Goal: Transaction & Acquisition: Book appointment/travel/reservation

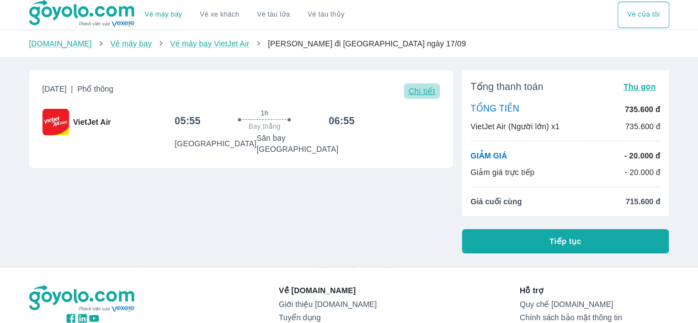
click at [419, 91] on span "Chi tiết" at bounding box center [421, 91] width 26 height 9
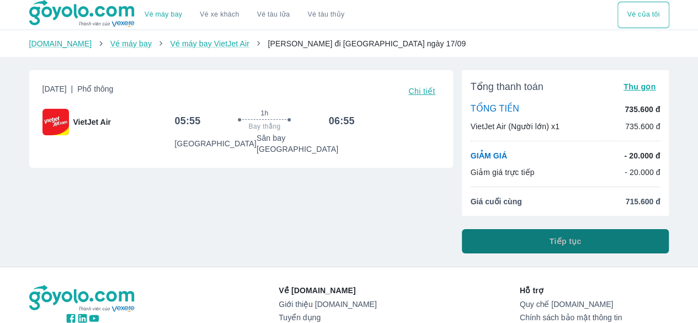
click at [553, 237] on span "Tiếp tục" at bounding box center [565, 241] width 32 height 11
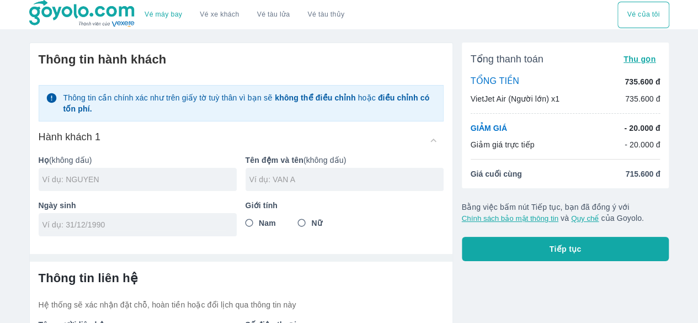
click at [434, 136] on div "Hành khách 1" at bounding box center [241, 140] width 405 height 20
click at [431, 142] on div "Hành khách 1" at bounding box center [241, 140] width 405 height 20
